Goal: Task Accomplishment & Management: Complete application form

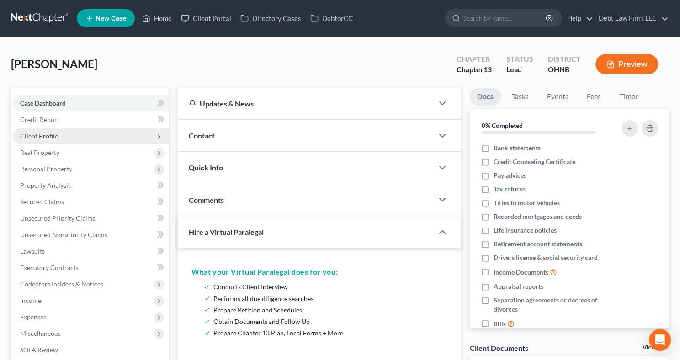
click at [115, 135] on span "Client Profile" at bounding box center [91, 136] width 156 height 16
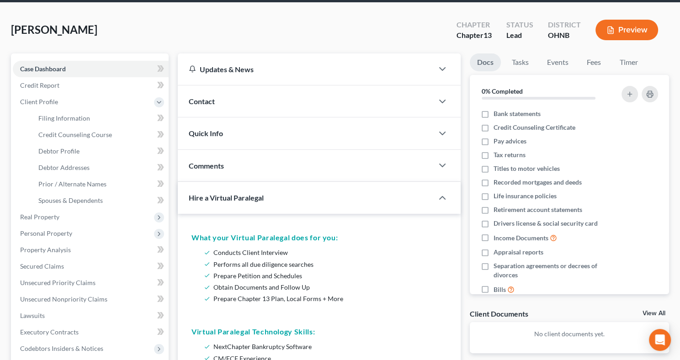
scroll to position [14, 0]
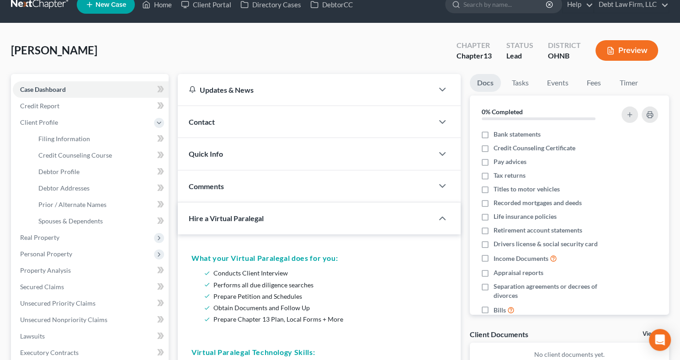
click at [284, 112] on div "Contact" at bounding box center [305, 122] width 255 height 32
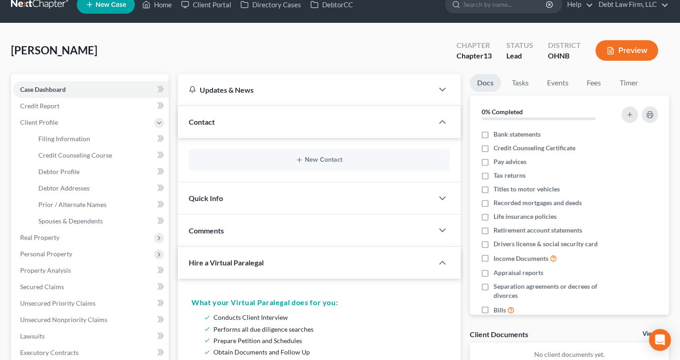
scroll to position [61, 0]
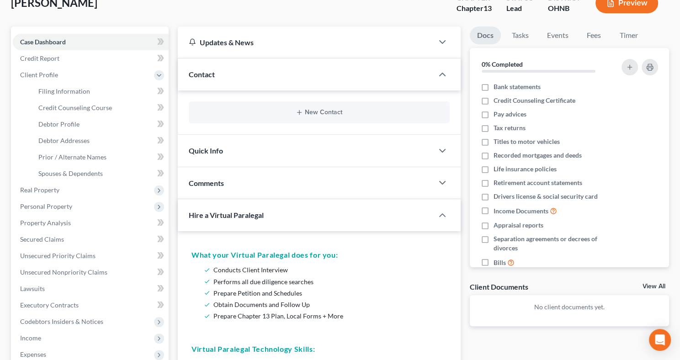
click at [242, 155] on div "Quick Info" at bounding box center [305, 151] width 255 height 32
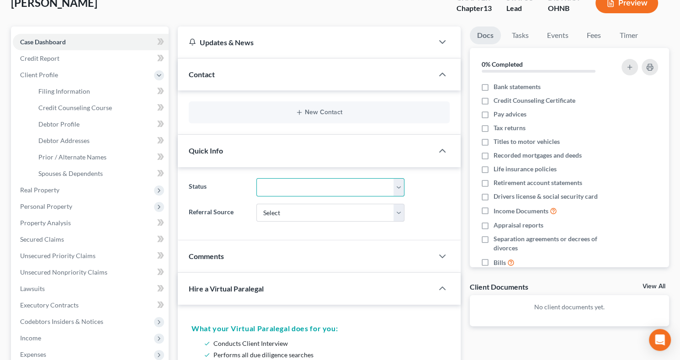
click at [295, 186] on select "Closed Deceased Discharged Discharged & Reported Discharge Litigation Dismissal…" at bounding box center [330, 187] width 148 height 18
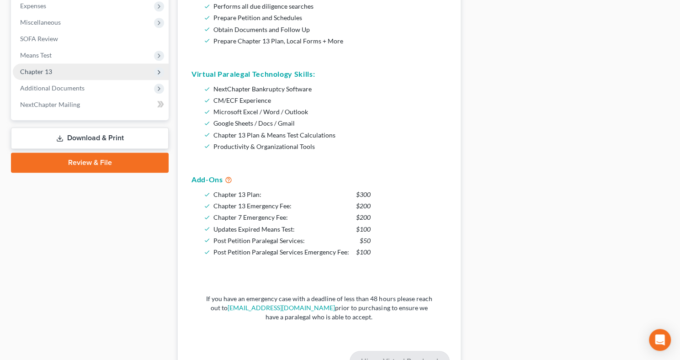
scroll to position [0, 0]
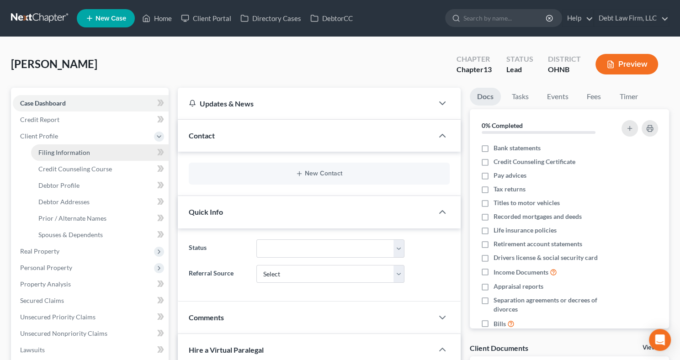
click at [78, 154] on span "Filing Information" at bounding box center [64, 152] width 52 height 8
select select "1"
select select "0"
select select "3"
select select "4"
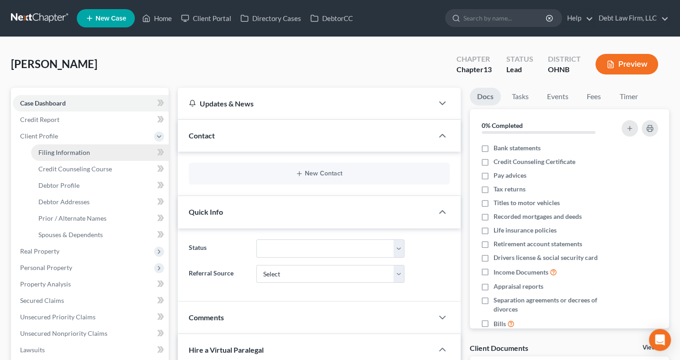
select select "1"
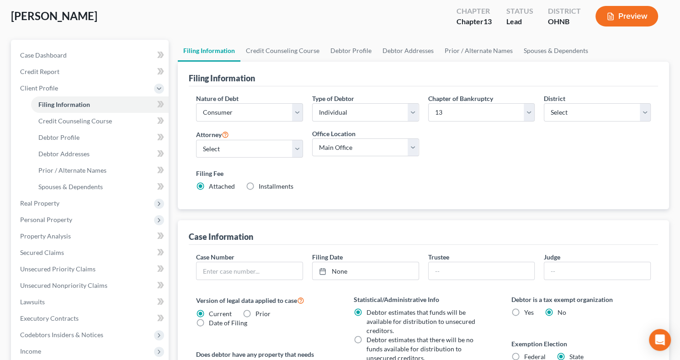
scroll to position [121, 0]
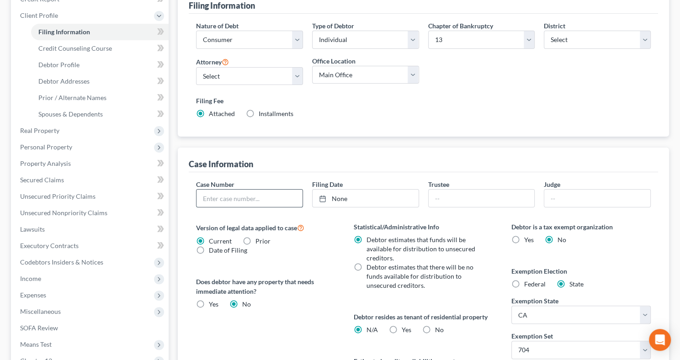
click at [217, 198] on input "text" at bounding box center [249, 198] width 106 height 17
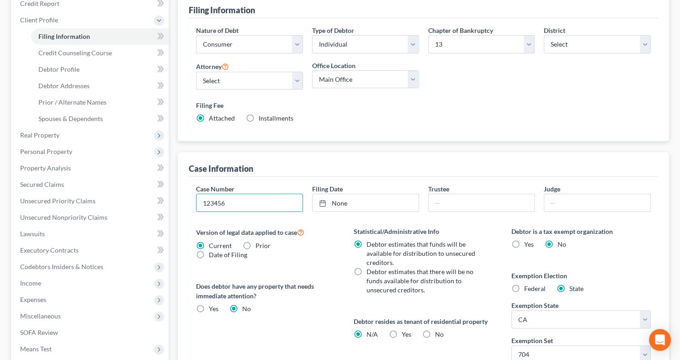
scroll to position [233, 0]
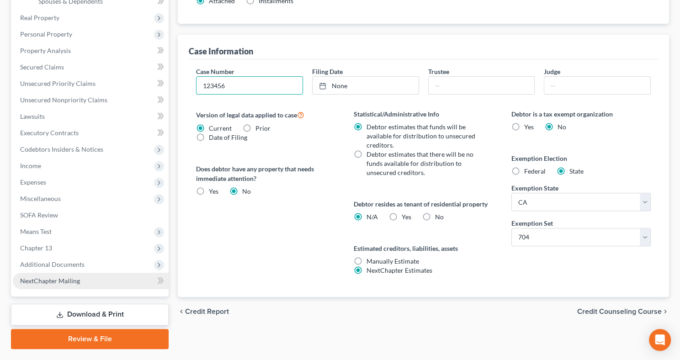
type input "123456"
click at [102, 273] on link "NextChapter Mailing" at bounding box center [91, 281] width 156 height 16
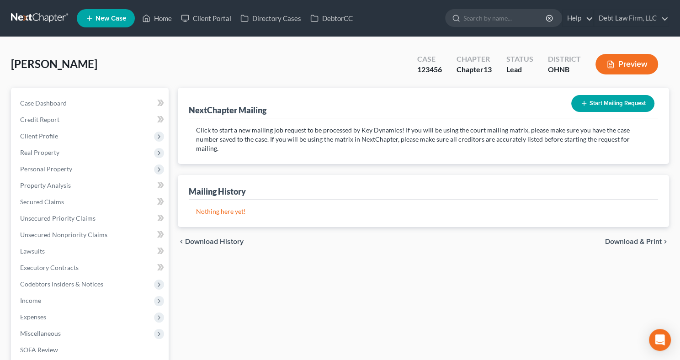
click at [609, 109] on button "Start Mailing Request" at bounding box center [612, 103] width 83 height 17
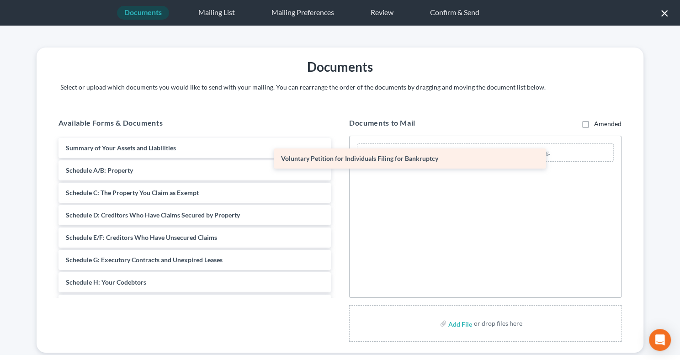
drag, startPoint x: 177, startPoint y: 147, endPoint x: 464, endPoint y: 157, distance: 286.6
click at [338, 157] on div "Voluntary Petition for Individuals Filing for Bankruptcy Voluntary Petition for…" at bounding box center [194, 316] width 287 height 356
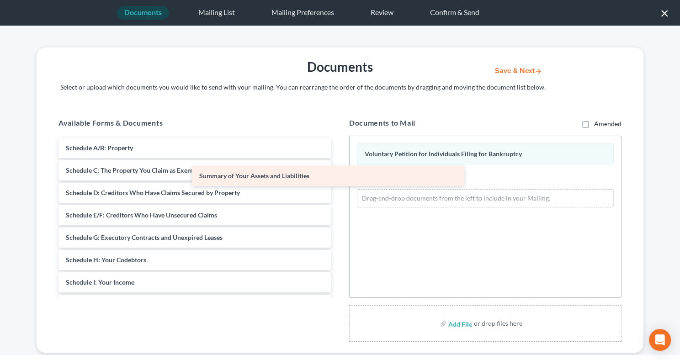
drag, startPoint x: 240, startPoint y: 144, endPoint x: 477, endPoint y: 196, distance: 243.1
click at [338, 197] on div "Summary of Your Assets and Liabilities Summary of Your Assets and Liabilities S…" at bounding box center [194, 304] width 287 height 333
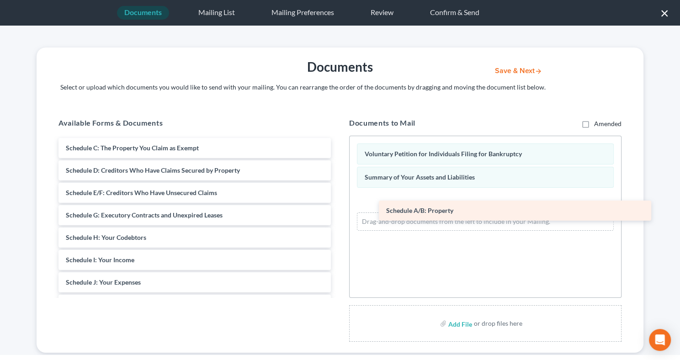
drag, startPoint x: 275, startPoint y: 147, endPoint x: 600, endPoint y: 207, distance: 330.7
click at [338, 208] on div "Schedule A/B: Property Schedule A/B: Property Schedule C: The Property You Clai…" at bounding box center [194, 293] width 287 height 311
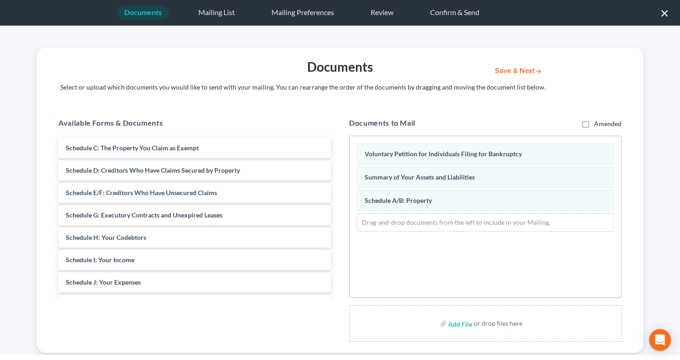
scroll to position [20, 0]
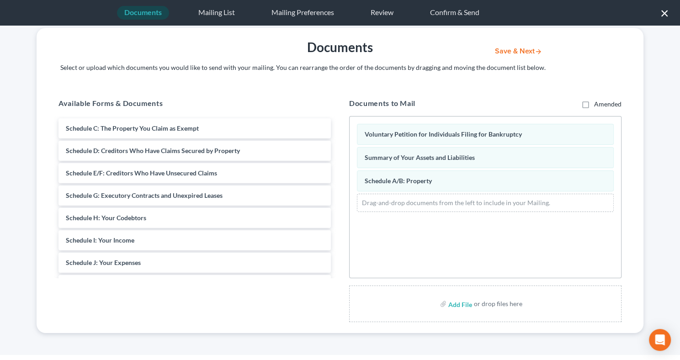
click at [518, 53] on button "Save & Next" at bounding box center [518, 52] width 62 height 8
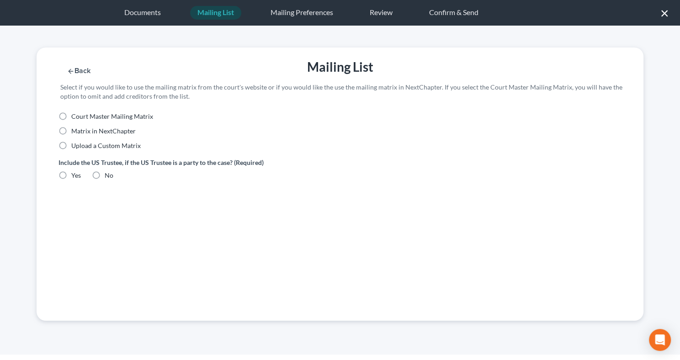
scroll to position [0, 0]
click at [71, 145] on label "Upload a Custom Matrix" at bounding box center [105, 145] width 69 height 9
click at [75, 145] on input "Upload a Custom Matrix" at bounding box center [78, 144] width 6 height 6
radio input "true"
click at [71, 174] on label "Yes" at bounding box center [76, 175] width 10 height 9
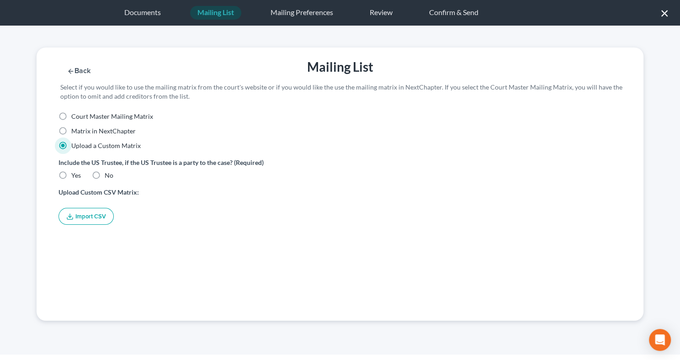
click at [75, 174] on input "Yes" at bounding box center [78, 174] width 6 height 6
radio input "true"
click at [77, 209] on button "Import CSV" at bounding box center [85, 216] width 55 height 17
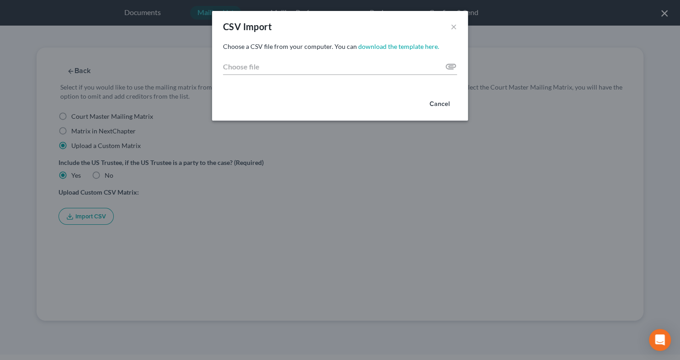
click at [279, 76] on div "Choose a CSV file from your computer. You can download the template here. Choos…" at bounding box center [340, 66] width 256 height 49
click at [273, 68] on input "Choose file" at bounding box center [340, 66] width 234 height 16
click at [310, 65] on input "Choose file" at bounding box center [340, 66] width 234 height 16
click at [280, 70] on input "Choose file" at bounding box center [340, 66] width 234 height 16
click at [450, 67] on input "Choose file" at bounding box center [340, 66] width 234 height 16
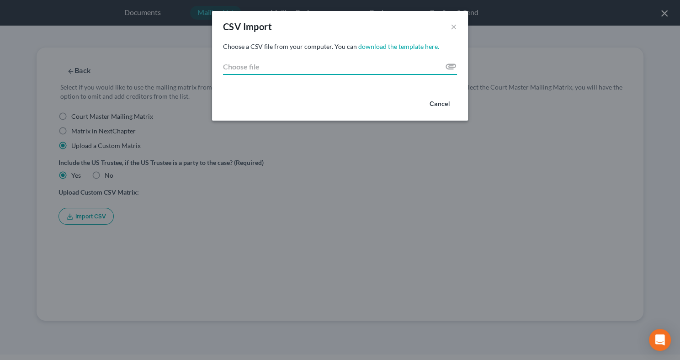
click at [445, 68] on input "Choose file" at bounding box center [340, 66] width 234 height 16
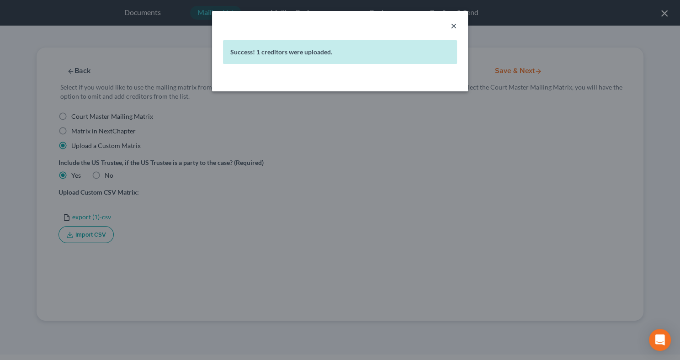
click at [453, 25] on button "×" at bounding box center [453, 25] width 6 height 11
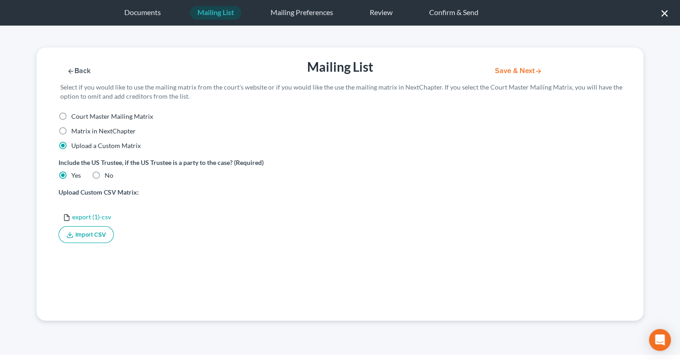
click at [513, 70] on button "Save & Next" at bounding box center [518, 71] width 62 height 8
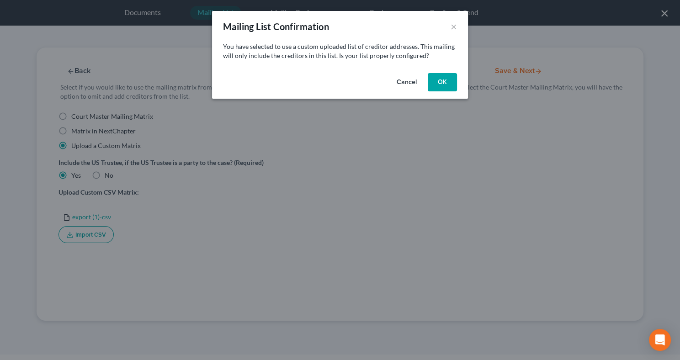
click at [444, 84] on button "OK" at bounding box center [442, 82] width 29 height 18
select select "36"
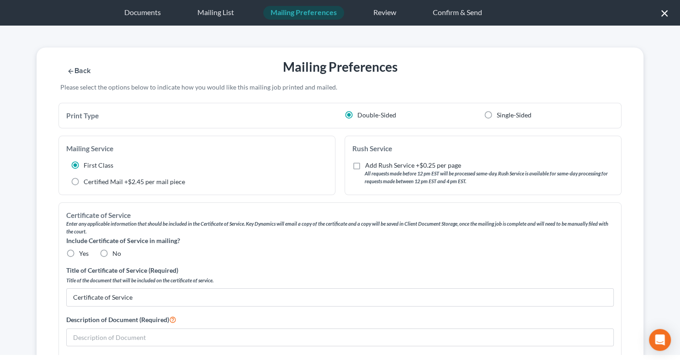
click at [130, 12] on div "Documents" at bounding box center [142, 13] width 51 height 14
click at [144, 14] on div "Documents" at bounding box center [142, 13] width 51 height 14
click at [75, 63] on div "Back Mailing Preferences Save & Next Please select the options below to indicat…" at bounding box center [340, 75] width 616 height 55
click at [75, 69] on button "Back" at bounding box center [78, 71] width 40 height 8
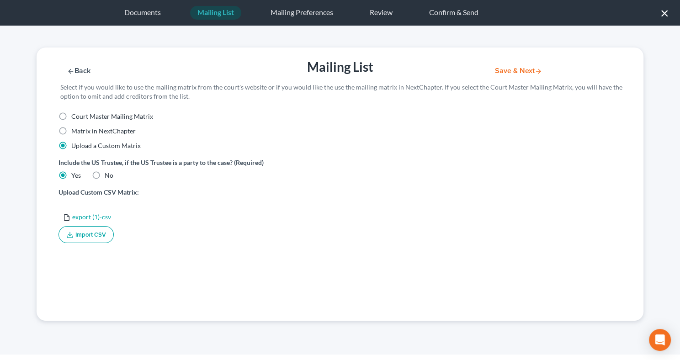
click at [151, 17] on div "Documents" at bounding box center [142, 13] width 51 height 14
click at [92, 231] on button "Import CSV" at bounding box center [85, 234] width 55 height 17
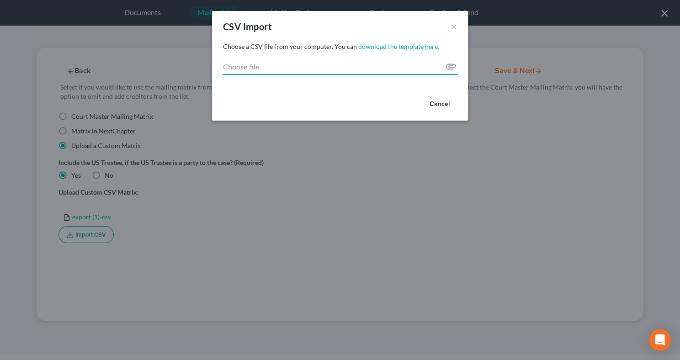
click at [267, 66] on input "Choose file" at bounding box center [340, 66] width 234 height 16
click at [368, 48] on link "download the template here." at bounding box center [398, 46] width 81 height 8
click at [385, 48] on link "download the template here." at bounding box center [398, 46] width 81 height 8
click at [451, 69] on input "Choose file" at bounding box center [340, 66] width 234 height 16
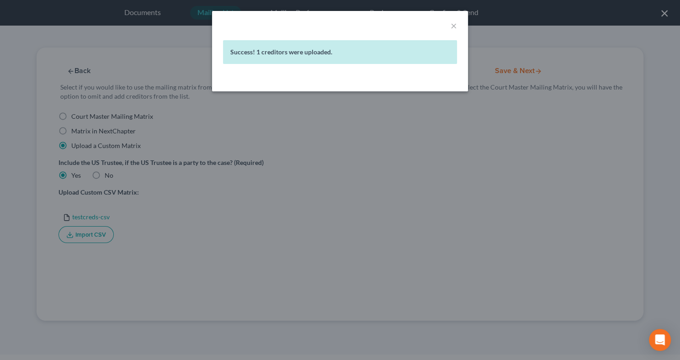
click at [412, 146] on div "× Success! 1 creditors were uploaded." at bounding box center [340, 180] width 680 height 360
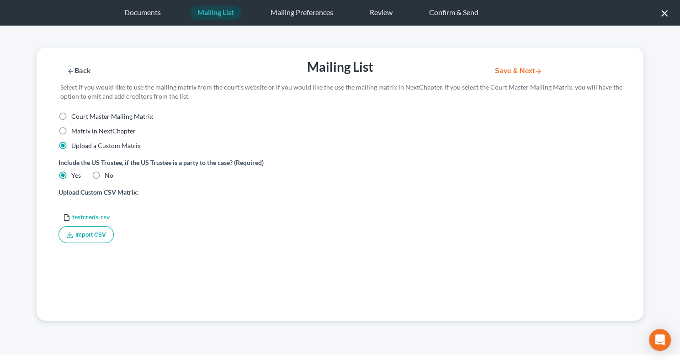
click at [148, 8] on div "Documents" at bounding box center [142, 13] width 51 height 14
click at [92, 239] on button "Import CSV" at bounding box center [85, 234] width 55 height 17
